Goal: Information Seeking & Learning: Learn about a topic

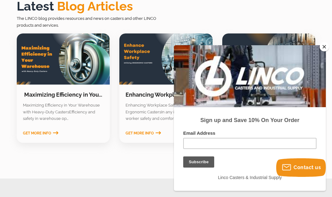
scroll to position [799, 0]
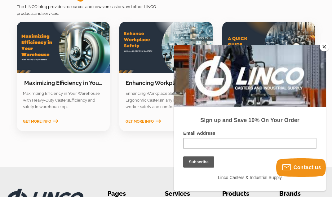
click at [326, 46] on button "Close" at bounding box center [324, 46] width 9 height 9
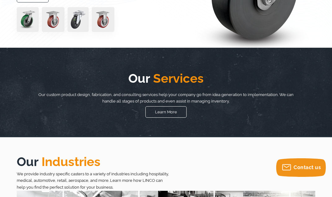
scroll to position [0, 0]
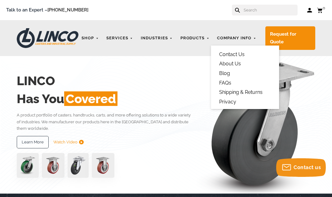
click at [233, 63] on link "About Us" at bounding box center [230, 64] width 26 height 10
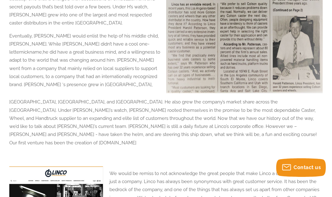
scroll to position [278, 0]
